Goal: Information Seeking & Learning: Learn about a topic

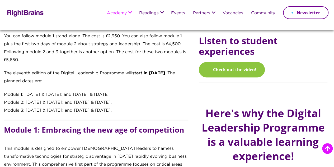
scroll to position [423, 0]
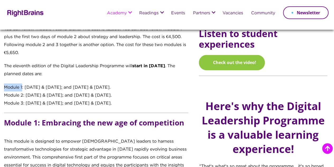
drag, startPoint x: 4, startPoint y: 95, endPoint x: 23, endPoint y: 95, distance: 18.5
click at [23, 91] on div "Module 1: 14 & 15 October 2025; and 19 & 20 November 2025." at bounding box center [96, 87] width 184 height 8
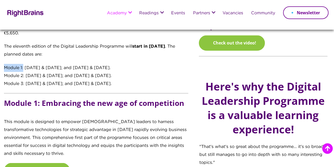
scroll to position [449, 0]
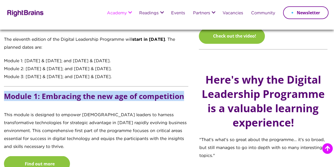
drag, startPoint x: 58, startPoint y: 114, endPoint x: 0, endPoint y: 103, distance: 59.3
click at [0, 103] on div "Transforming digital learners into digital leaders Recognising that tomorrow’s …" at bounding box center [97, 83] width 195 height 597
copy h5 "Module 1: Embracing the new age of competition"
click at [115, 111] on h5 "Module 1: Embracing the new age of competition" at bounding box center [96, 101] width 184 height 19
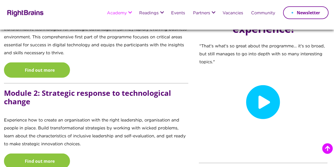
scroll to position [555, 0]
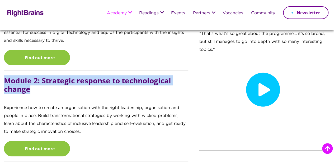
drag, startPoint x: 105, startPoint y: 112, endPoint x: 0, endPoint y: 104, distance: 105.7
copy h5 "Module 2: Strategic response to technological change"
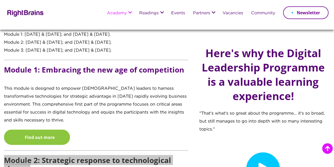
scroll to position [449, 0]
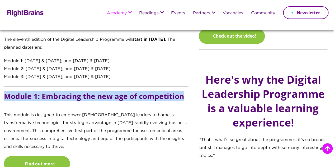
drag, startPoint x: 61, startPoint y: 117, endPoint x: 7, endPoint y: 109, distance: 55.4
click at [7, 109] on h5 "Module 1: Embracing the new age of competition" at bounding box center [96, 101] width 184 height 19
copy h5 "Module 1: Embracing the new age of competition"
click at [42, 111] on h5 "Module 1: Embracing the new age of competition" at bounding box center [96, 101] width 184 height 19
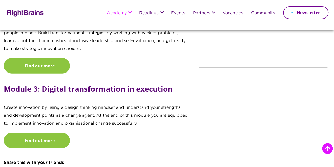
scroll to position [660, 0]
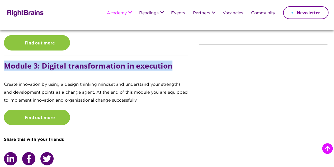
drag, startPoint x: 51, startPoint y: 103, endPoint x: 0, endPoint y: 95, distance: 51.8
copy h5 "Module 3: Digital transformation in execution"
click at [49, 81] on h5 "Module 3: Digital transformation in execution" at bounding box center [96, 71] width 184 height 19
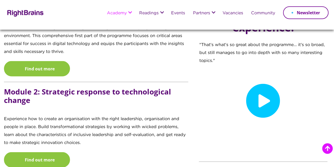
scroll to position [555, 0]
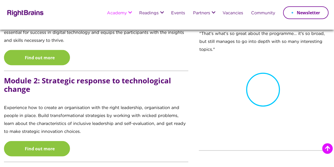
click at [259, 106] on icon at bounding box center [263, 90] width 34 height 34
click at [203, 144] on section "Here's why the Digital Leadership Programme is a valuable learning experience! …" at bounding box center [263, 46] width 129 height 195
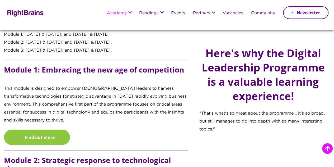
scroll to position [502, 0]
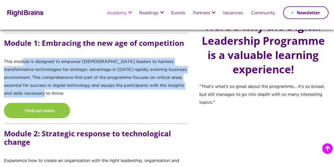
drag, startPoint x: 22, startPoint y: 81, endPoint x: 96, endPoint y: 119, distance: 83.4
click at [96, 103] on p "This module is designed to empower female leaders to harness transformative tec…" at bounding box center [96, 80] width 184 height 45
click at [97, 103] on p "This module is designed to empower female leaders to harness transformative tec…" at bounding box center [96, 80] width 184 height 45
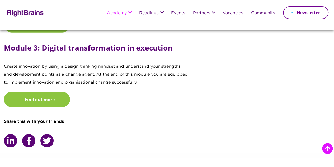
scroll to position [687, 0]
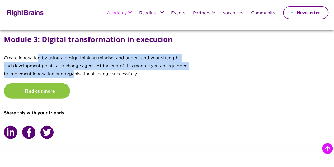
drag, startPoint x: 39, startPoint y: 93, endPoint x: 96, endPoint y: 110, distance: 59.9
click at [96, 83] on p "Create innovation by using a design thinking mindset and understand your streng…" at bounding box center [96, 68] width 184 height 29
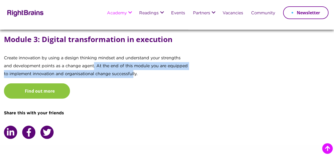
drag, startPoint x: 103, startPoint y: 102, endPoint x: 162, endPoint y: 112, distance: 59.8
click at [160, 83] on p "Create innovation by using a design thinking mindset and understand your streng…" at bounding box center [96, 68] width 184 height 29
click at [163, 83] on p "Create innovation by using a design thinking mindset and understand your streng…" at bounding box center [96, 68] width 184 height 29
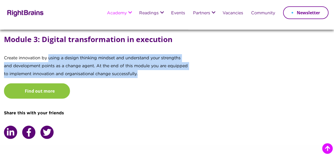
drag, startPoint x: 169, startPoint y: 111, endPoint x: 46, endPoint y: 93, distance: 123.4
click at [46, 83] on p "Create innovation by using a design thinking mindset and understand your streng…" at bounding box center [96, 68] width 184 height 29
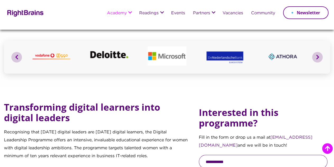
scroll to position [211, 0]
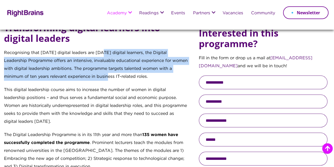
drag, startPoint x: 102, startPoint y: 58, endPoint x: 112, endPoint y: 87, distance: 30.0
click at [112, 86] on p "Recognising that tomorrow’s digital leaders are today’s digital learners, the D…" at bounding box center [96, 67] width 184 height 37
click at [110, 85] on p "Recognising that tomorrow’s digital leaders are today’s digital learners, the D…" at bounding box center [96, 67] width 184 height 37
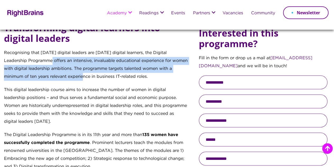
drag, startPoint x: 37, startPoint y: 68, endPoint x: 88, endPoint y: 88, distance: 54.3
click at [88, 86] on p "Recognising that tomorrow’s digital leaders are today’s digital learners, the D…" at bounding box center [96, 67] width 184 height 37
click at [86, 85] on p "Recognising that tomorrow’s digital leaders are today’s digital learners, the D…" at bounding box center [96, 67] width 184 height 37
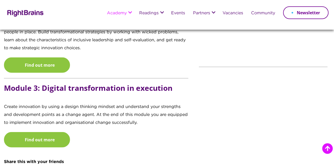
scroll to position [660, 0]
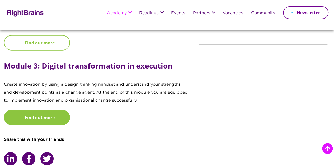
click at [52, 50] on link "Find out more" at bounding box center [37, 42] width 66 height 15
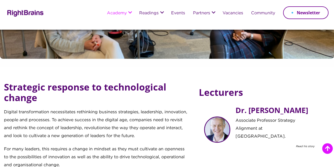
scroll to position [180, 0]
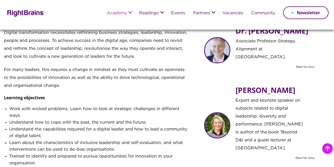
drag, startPoint x: 40, startPoint y: 59, endPoint x: 60, endPoint y: 94, distance: 40.2
click at [60, 66] on p "Digital transformation necessitates rethinking business strategies, leadership,…" at bounding box center [96, 47] width 184 height 37
drag, startPoint x: 14, startPoint y: 103, endPoint x: 118, endPoint y: 122, distance: 105.7
click at [118, 95] on p "For many leaders, this requires a change in mindset as they must cultivate an o…" at bounding box center [96, 80] width 184 height 29
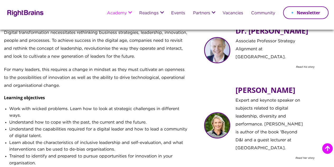
click at [118, 95] on p "For many leaders, this requires a change in mindset as they must cultivate an o…" at bounding box center [96, 80] width 184 height 29
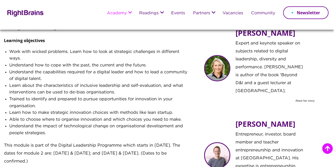
scroll to position [259, 0]
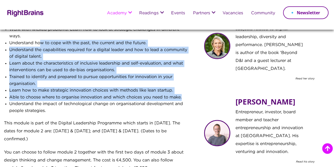
drag, startPoint x: 39, startPoint y: 77, endPoint x: 92, endPoint y: 138, distance: 81.0
click at [92, 119] on ul "Work with wicked problems. Learn how to look at strategic challenges in differe…" at bounding box center [98, 72] width 179 height 93
click at [92, 101] on li "Able to choose where to organise innovation and which choices you need to make." at bounding box center [98, 97] width 179 height 7
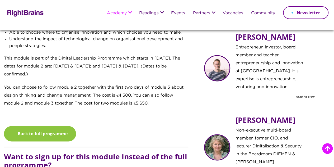
scroll to position [365, 0]
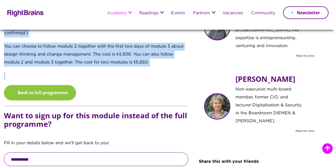
drag, startPoint x: 56, startPoint y: 112, endPoint x: 20, endPoint y: 64, distance: 59.7
click at [88, 72] on p "You can choose to follow module 2 together with the first two days of module 3 …" at bounding box center [96, 57] width 184 height 29
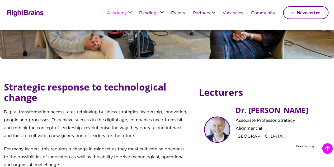
scroll to position [0, 0]
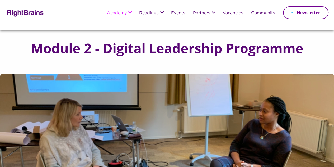
click at [8, 28] on icon at bounding box center [8, 24] width 6 height 6
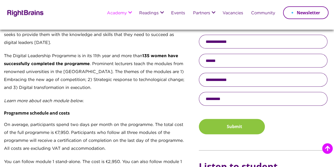
scroll to position [291, 0]
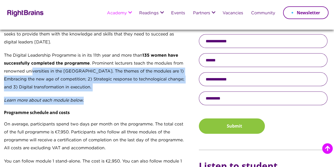
drag, startPoint x: 47, startPoint y: 78, endPoint x: 105, endPoint y: 115, distance: 68.9
click at [105, 115] on div "Transforming digital learners into digital leaders Recognising that tomorrow’s …" at bounding box center [96, 91] width 184 height 296
click at [102, 110] on p "Learn more about each module below." at bounding box center [96, 102] width 184 height 13
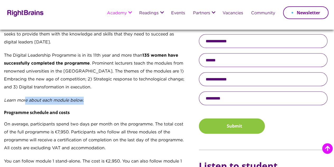
drag, startPoint x: 26, startPoint y: 108, endPoint x: 103, endPoint y: 110, distance: 77.1
click at [103, 110] on p "Learn more about each module below." at bounding box center [96, 102] width 184 height 13
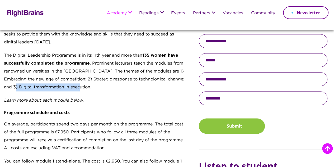
drag, startPoint x: 45, startPoint y: 95, endPoint x: 129, endPoint y: 96, distance: 84.3
click at [129, 96] on p "The Digital Leadership Programme is in its 11th year and more than 135 women ha…" at bounding box center [96, 74] width 184 height 45
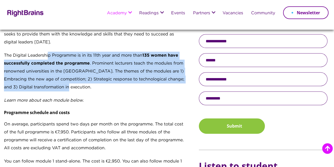
drag, startPoint x: 59, startPoint y: 66, endPoint x: 101, endPoint y: 97, distance: 52.8
click at [101, 96] on p "The Digital Leadership Programme is in its 11th year and more than 135 women ha…" at bounding box center [96, 74] width 184 height 45
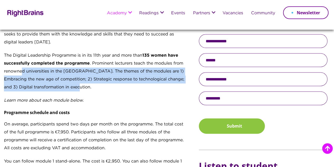
drag, startPoint x: 35, startPoint y: 80, endPoint x: 115, endPoint y: 102, distance: 82.9
click at [115, 96] on p "The Digital Leadership Programme is in its 11th year and more than 135 women ha…" at bounding box center [96, 74] width 184 height 45
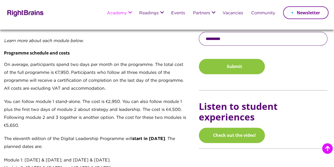
scroll to position [370, 0]
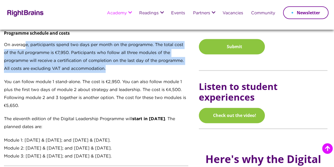
drag, startPoint x: 26, startPoint y: 52, endPoint x: 135, endPoint y: 78, distance: 112.1
click at [135, 78] on p "On average, participants spend two days per month on the programme. The total c…" at bounding box center [96, 59] width 184 height 37
click at [139, 77] on p "On average, participants spend two days per month on the programme. The total c…" at bounding box center [96, 59] width 184 height 37
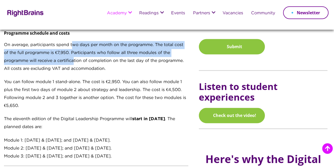
drag, startPoint x: 78, startPoint y: 53, endPoint x: 82, endPoint y: 69, distance: 16.2
click at [82, 69] on p "On average, participants spend two days per month on the programme. The total c…" at bounding box center [96, 59] width 184 height 37
click at [81, 66] on p "On average, participants spend two days per month on the programme. The total c…" at bounding box center [96, 59] width 184 height 37
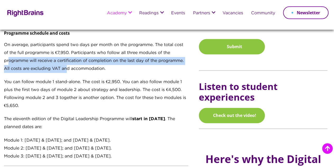
drag, startPoint x: 28, startPoint y: 70, endPoint x: 93, endPoint y: 78, distance: 65.5
click at [93, 78] on p "On average, participants spend two days per month on the programme. The total c…" at bounding box center [96, 59] width 184 height 37
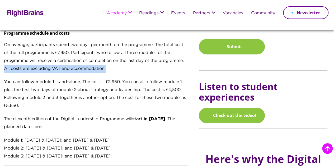
drag, startPoint x: 30, startPoint y: 77, endPoint x: 146, endPoint y: 79, distance: 116.0
click at [146, 78] on p "On average, participants spend two days per month on the programme. The total c…" at bounding box center [96, 59] width 184 height 37
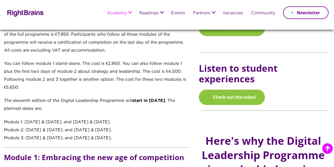
scroll to position [396, 0]
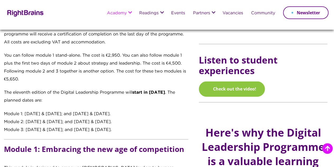
drag, startPoint x: 49, startPoint y: 63, endPoint x: 57, endPoint y: 84, distance: 22.8
click at [57, 84] on p "You can follow module 1 stand-alone. The cost is €2,950. You can also follow mo…" at bounding box center [96, 70] width 184 height 37
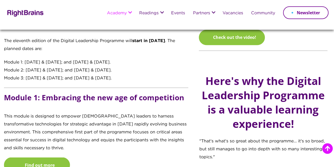
scroll to position [449, 0]
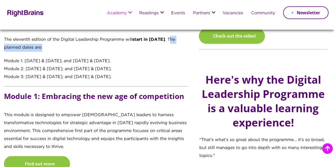
drag, startPoint x: 32, startPoint y: 57, endPoint x: 77, endPoint y: 58, distance: 44.4
click at [77, 57] on p "The eleventh edition of the Digital Leadership Programme will start in October …" at bounding box center [96, 46] width 184 height 21
click at [43, 65] on div "Module 1: 14 & 15 October 2025; and 19 & 20 November 2025." at bounding box center [96, 61] width 184 height 8
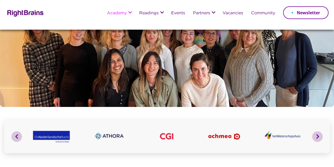
scroll to position [26, 0]
